Goal: Go to known website: Access a specific website the user already knows

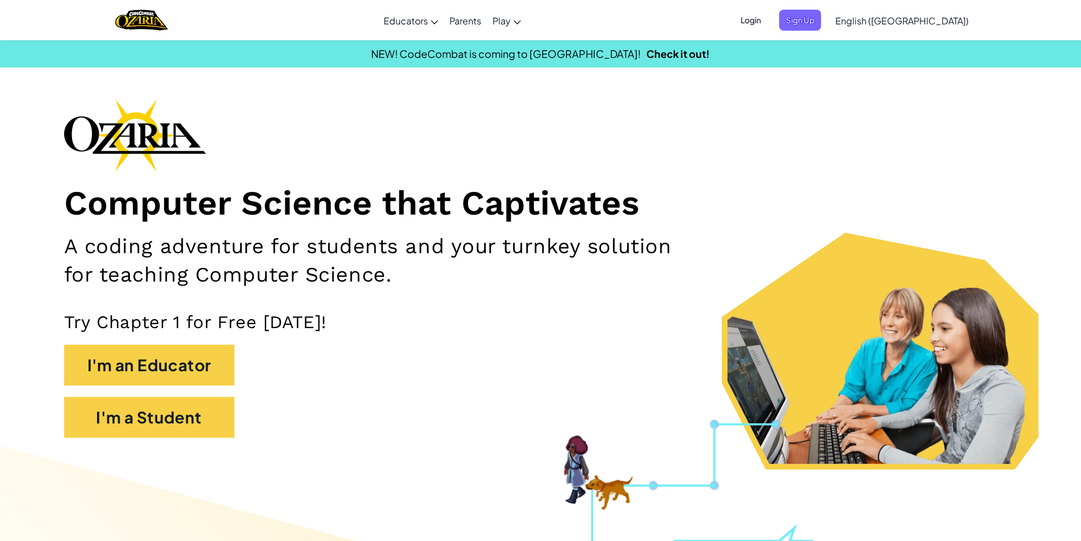
click at [818, 32] on div "Login Sign Up English ([GEOGRAPHIC_DATA]) English ([GEOGRAPHIC_DATA]) English (…" at bounding box center [851, 20] width 246 height 31
click at [768, 19] on span "Login" at bounding box center [751, 20] width 34 height 21
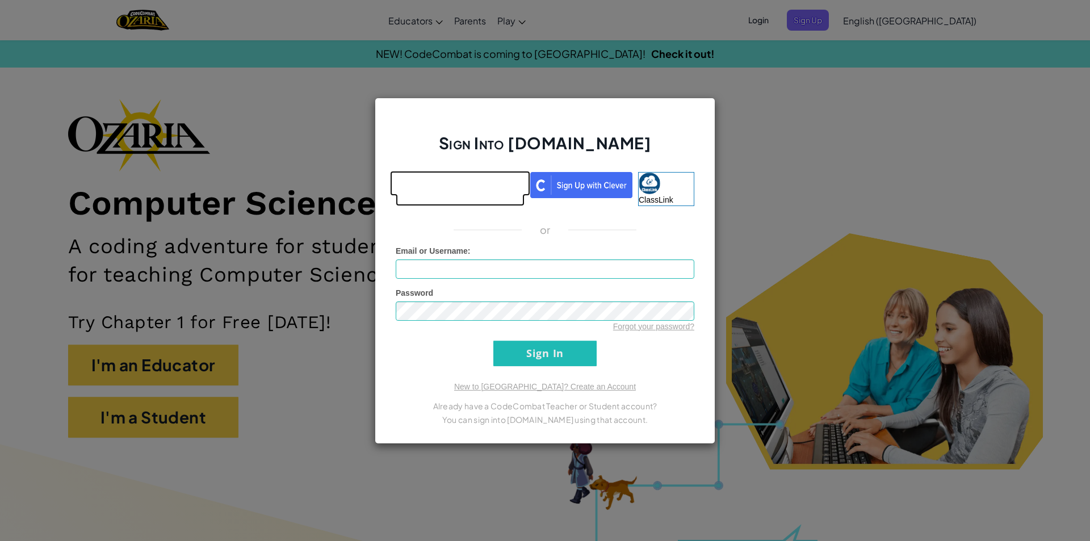
click at [476, 196] on link at bounding box center [460, 189] width 129 height 34
